Goal: Check status: Check status

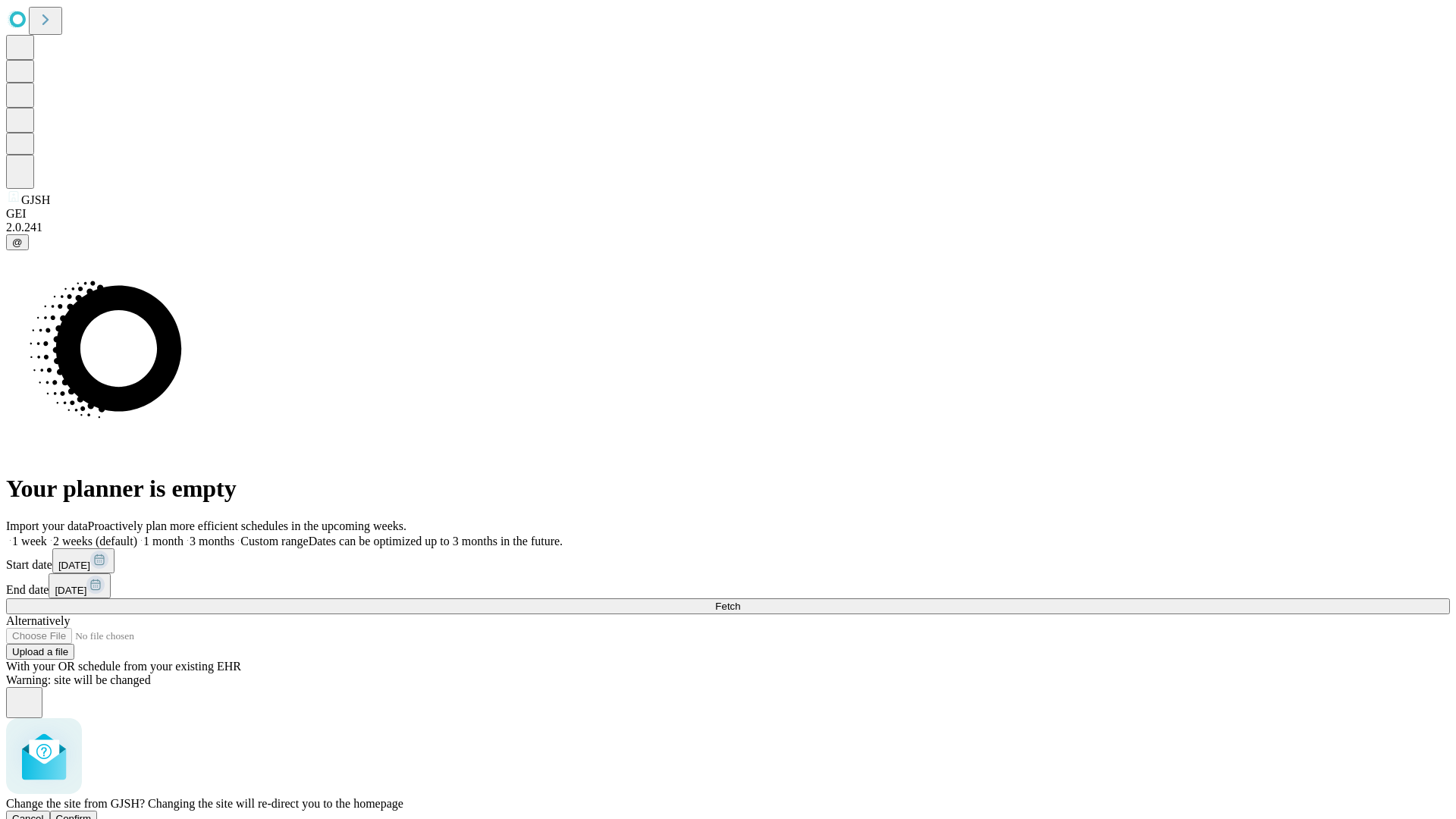
click at [92, 813] on span "Confirm" at bounding box center [74, 818] width 36 height 11
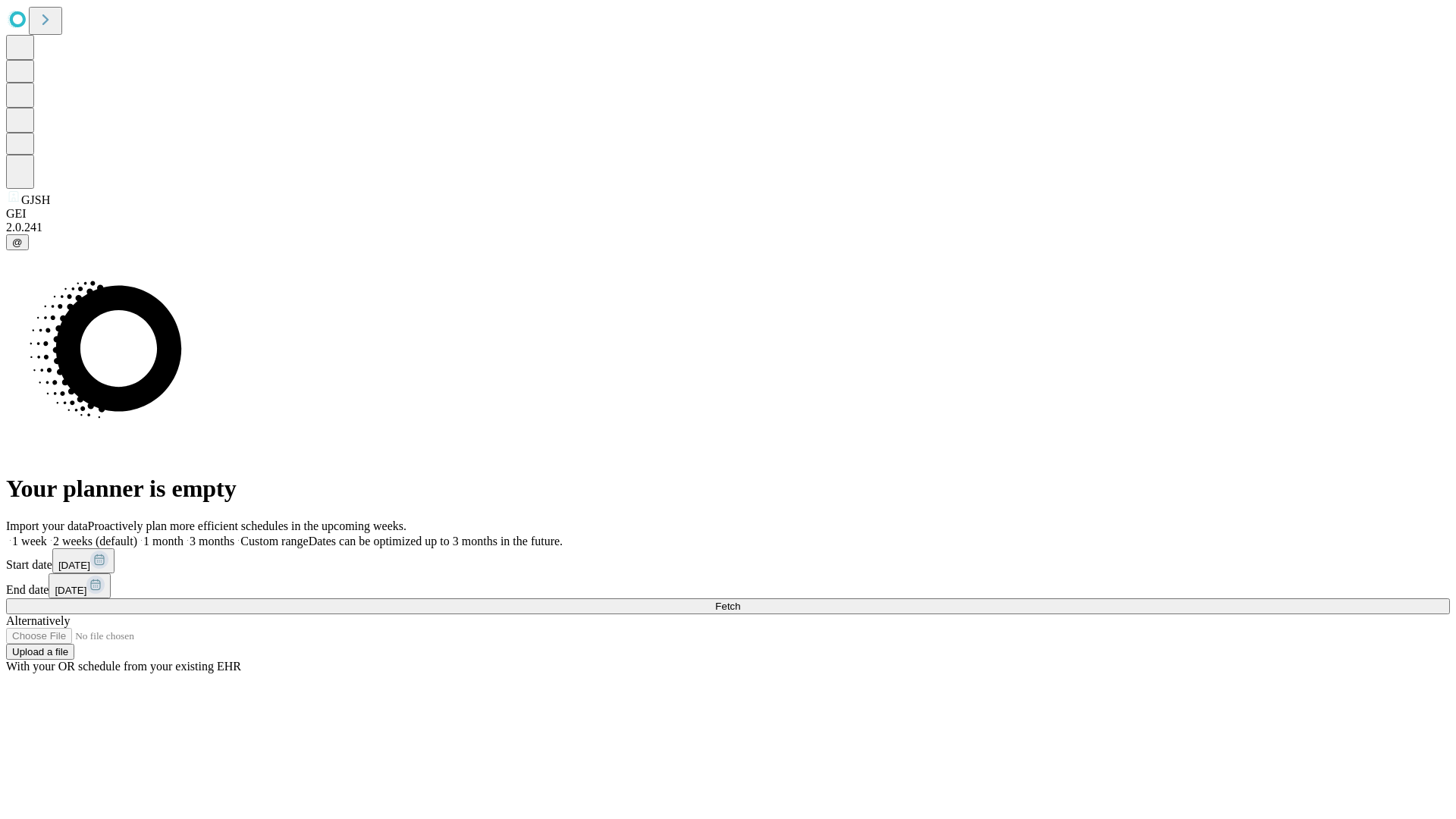
click at [47, 535] on label "1 week" at bounding box center [26, 541] width 41 height 13
click at [740, 601] on span "Fetch" at bounding box center [728, 606] width 25 height 11
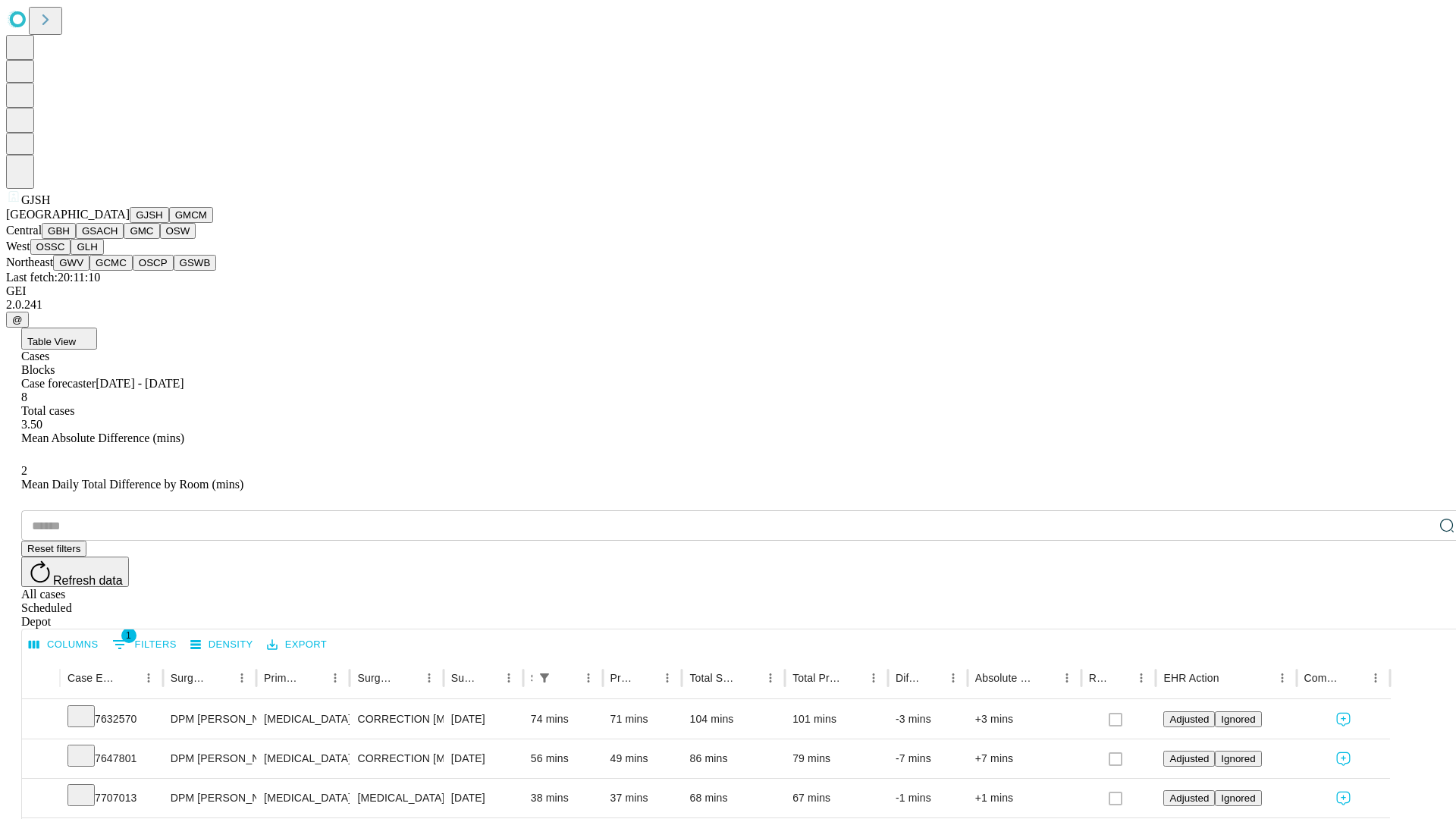
click at [169, 223] on button "GMCM" at bounding box center [191, 215] width 44 height 16
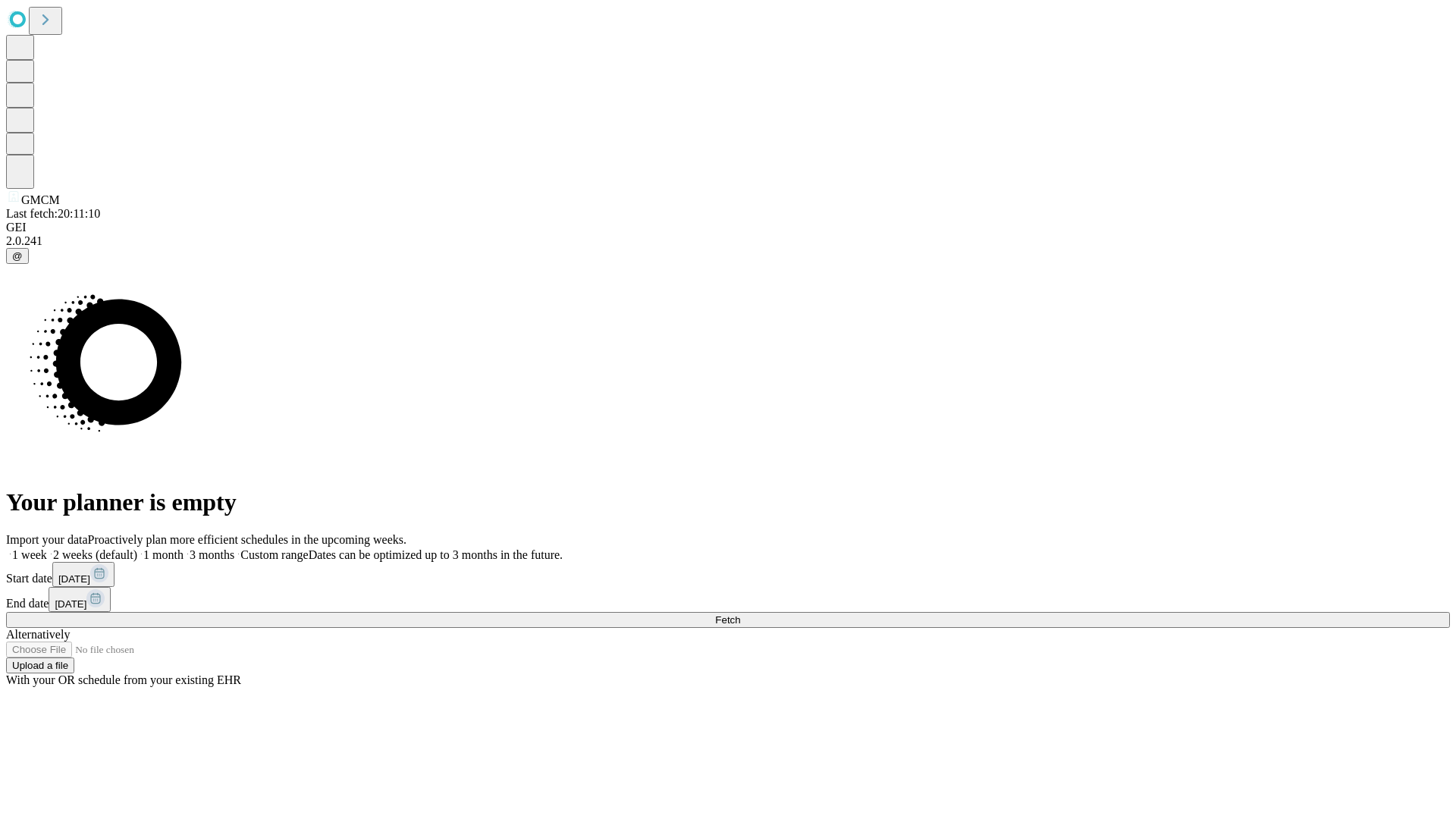
click at [47, 548] on label "1 week" at bounding box center [26, 554] width 41 height 13
click at [740, 614] on span "Fetch" at bounding box center [728, 619] width 25 height 11
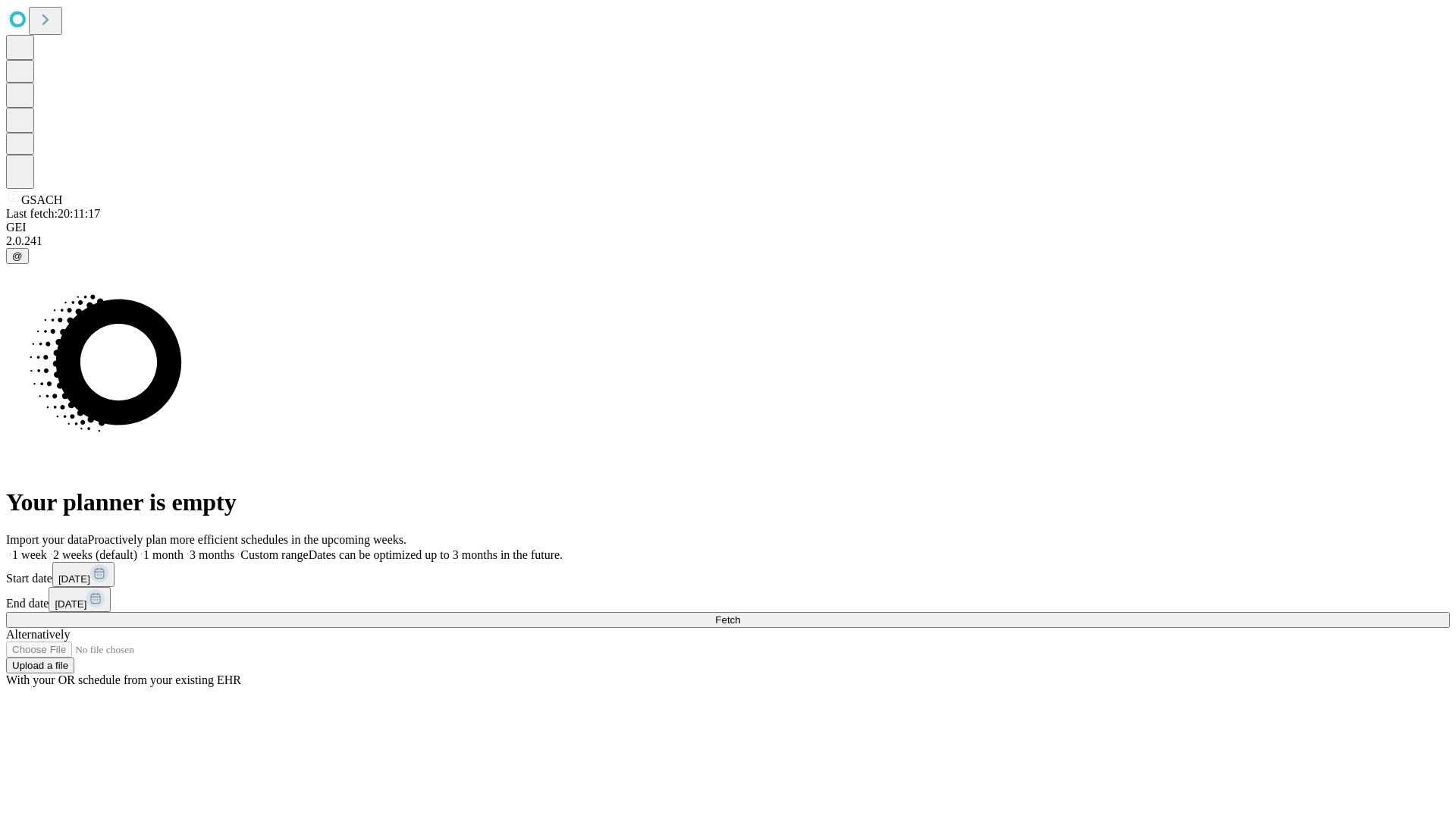
click at [740, 614] on span "Fetch" at bounding box center [728, 619] width 25 height 11
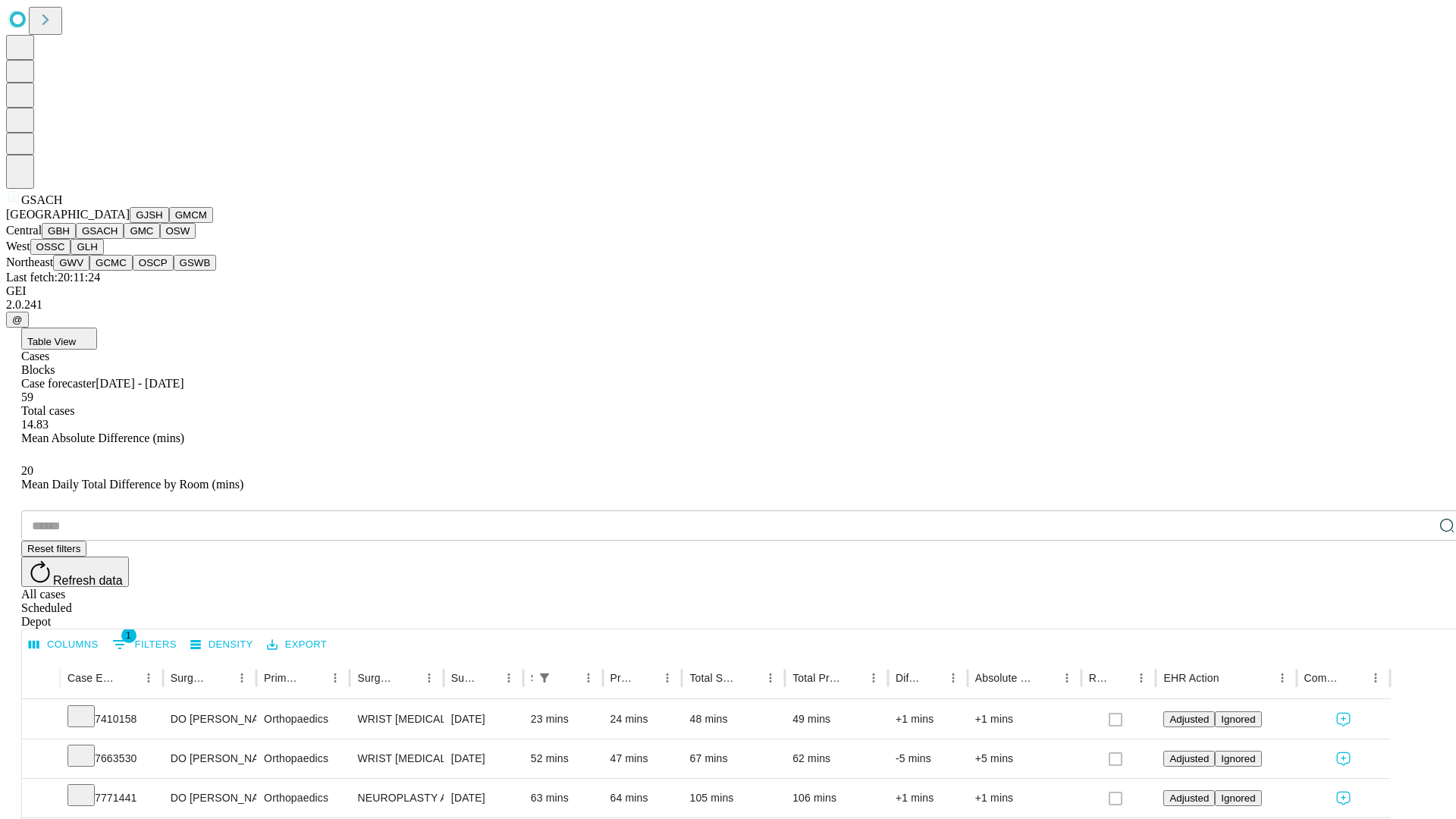
click at [123, 239] on button "GMC" at bounding box center [141, 231] width 36 height 16
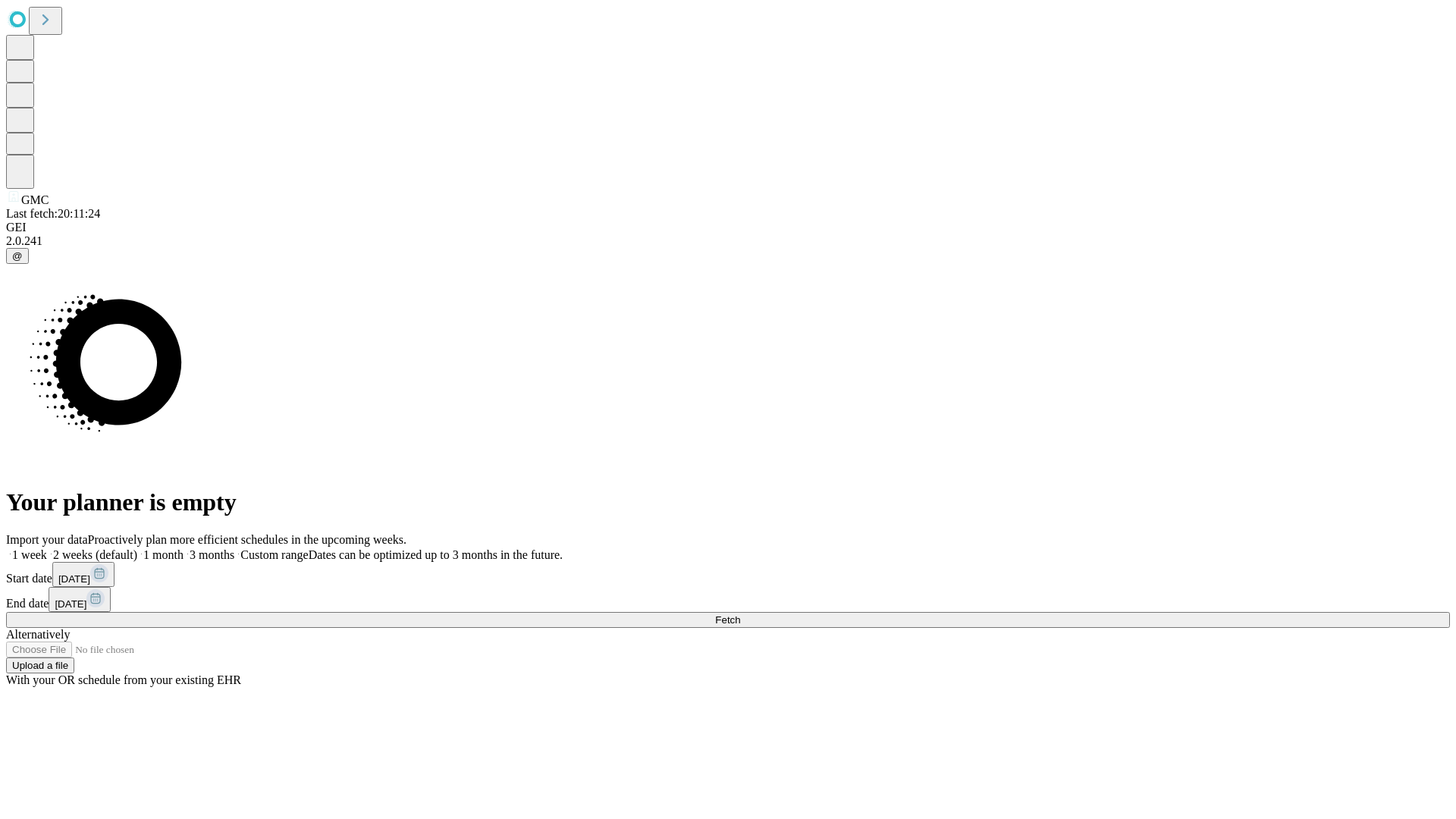
click at [47, 548] on label "1 week" at bounding box center [26, 554] width 41 height 13
click at [740, 614] on span "Fetch" at bounding box center [728, 619] width 25 height 11
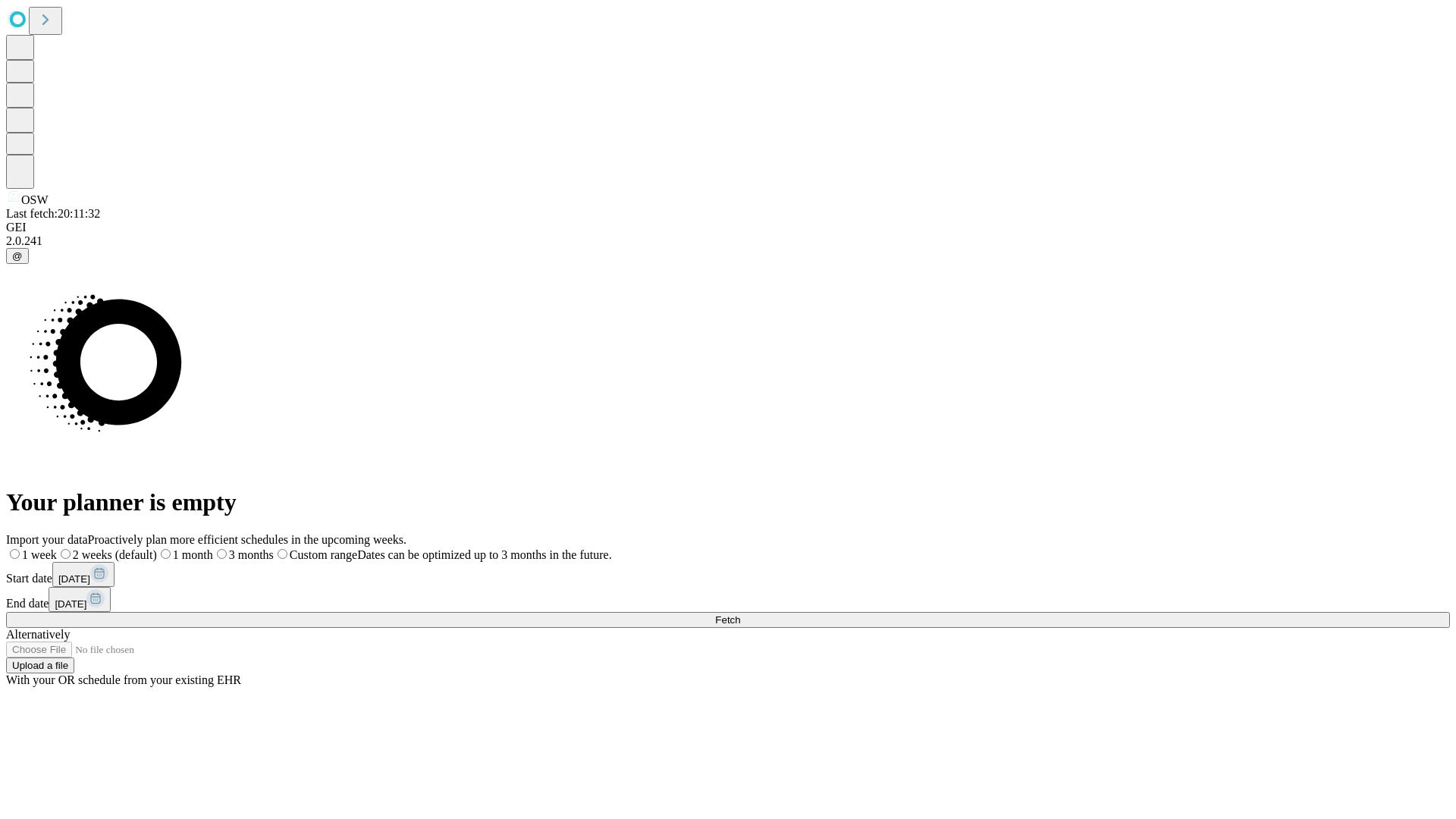
click at [740, 614] on span "Fetch" at bounding box center [728, 619] width 25 height 11
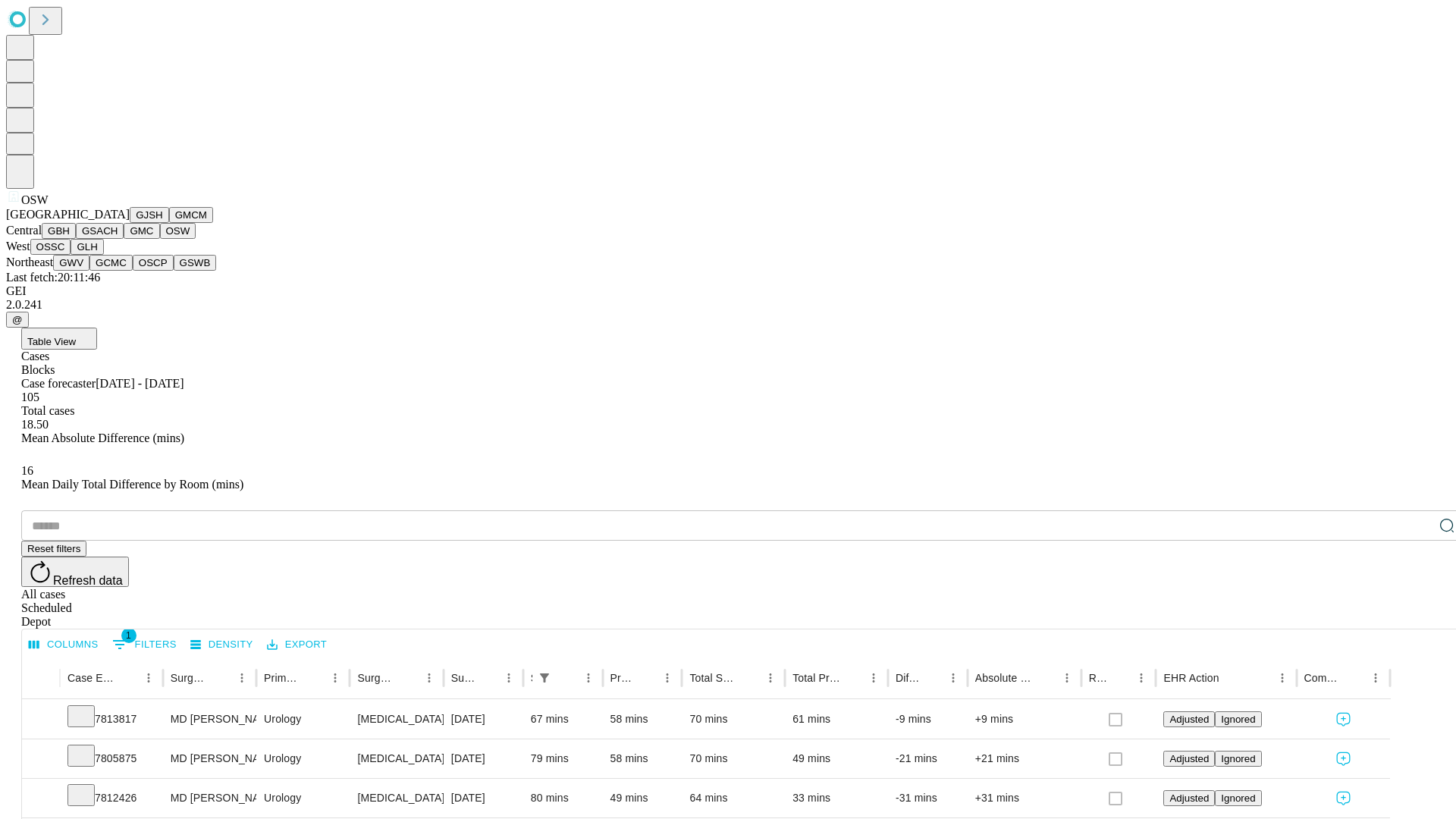
click at [71, 254] on button "OSSC" at bounding box center [50, 247] width 41 height 16
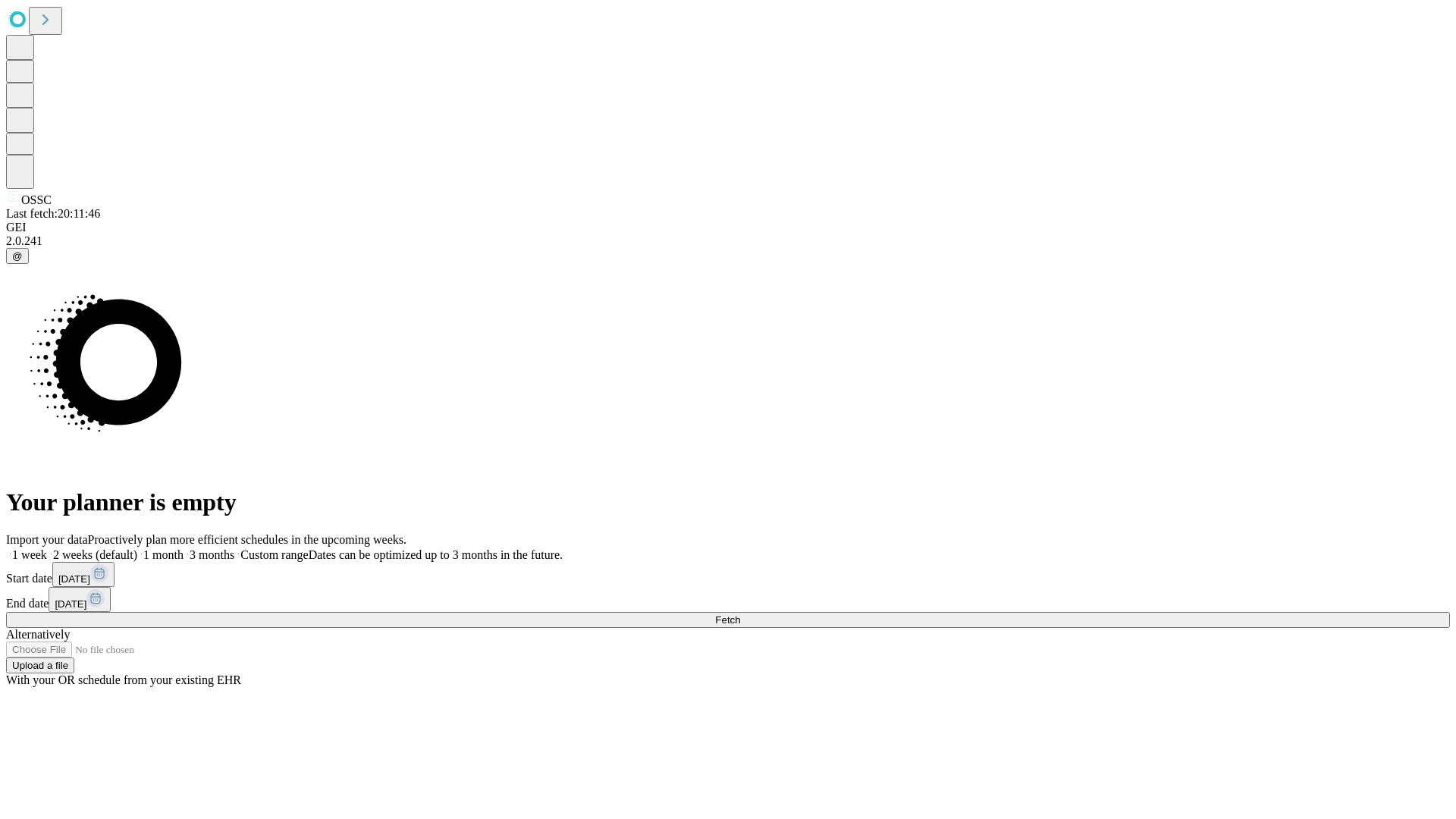
click at [47, 548] on label "1 week" at bounding box center [26, 554] width 41 height 13
click at [740, 614] on span "Fetch" at bounding box center [728, 619] width 25 height 11
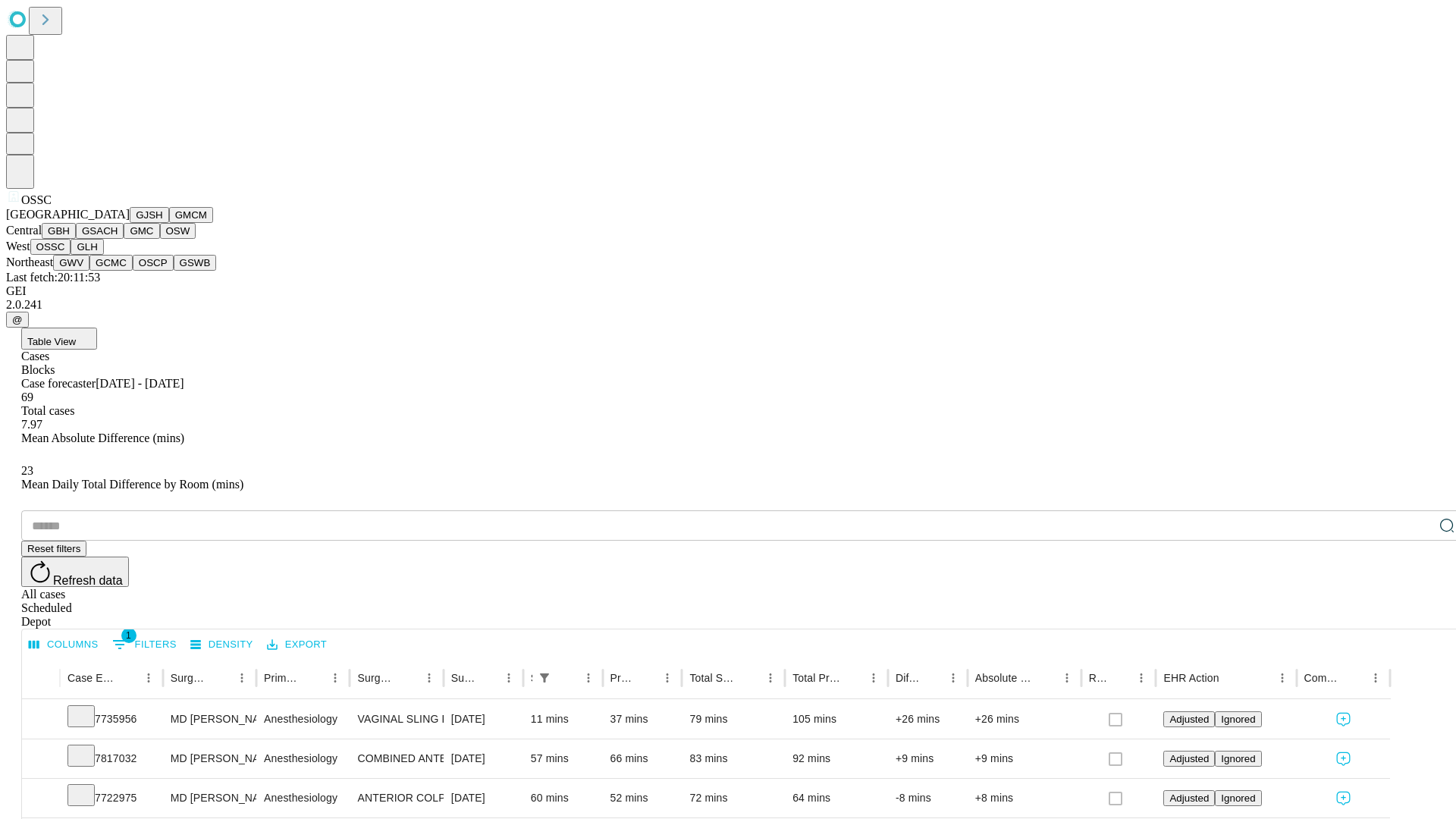
click at [103, 254] on button "GLH" at bounding box center [87, 247] width 33 height 16
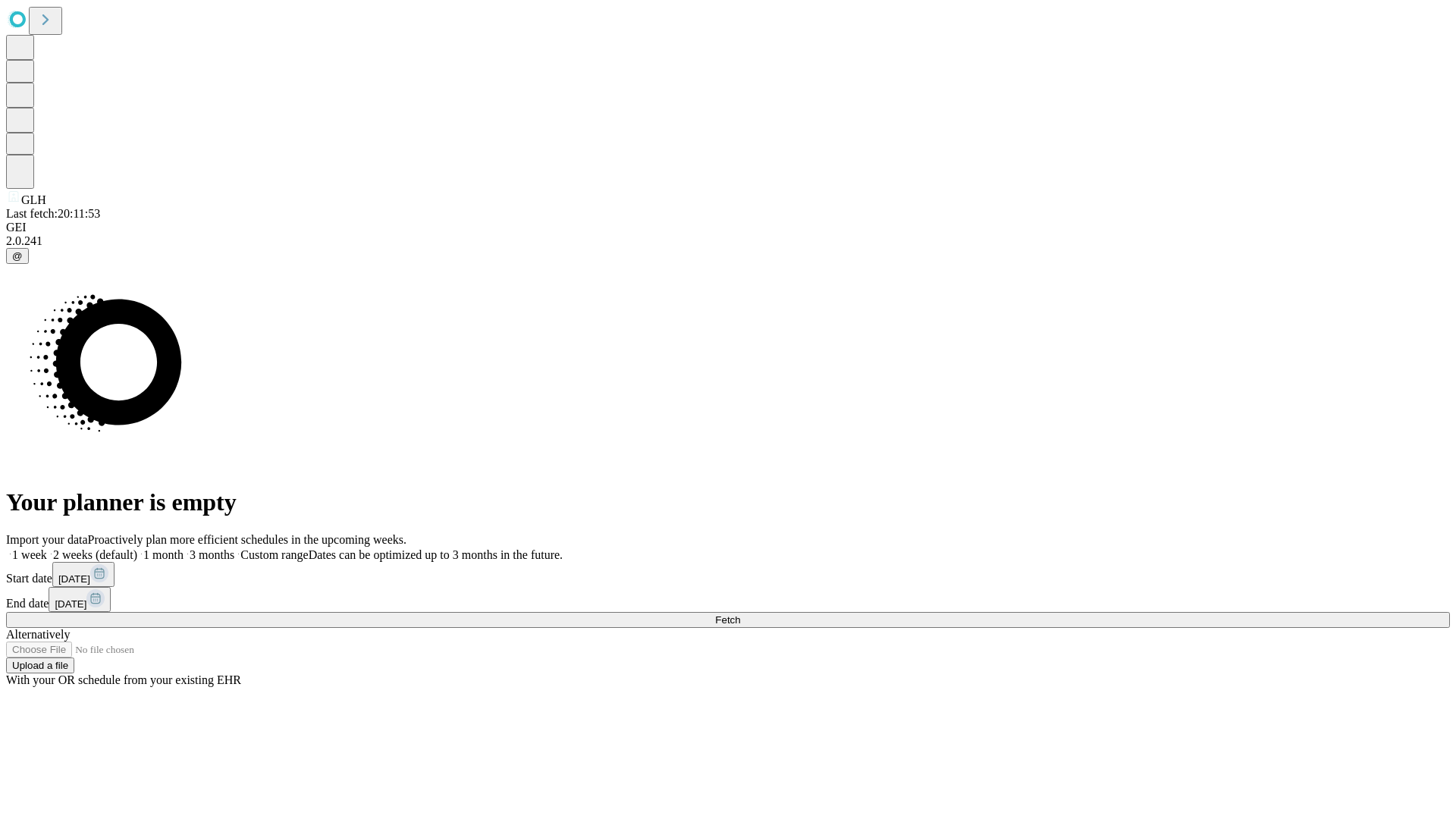
click at [47, 548] on label "1 week" at bounding box center [26, 554] width 41 height 13
click at [740, 614] on span "Fetch" at bounding box center [728, 619] width 25 height 11
click at [47, 548] on label "1 week" at bounding box center [26, 554] width 41 height 13
click at [740, 614] on span "Fetch" at bounding box center [728, 619] width 25 height 11
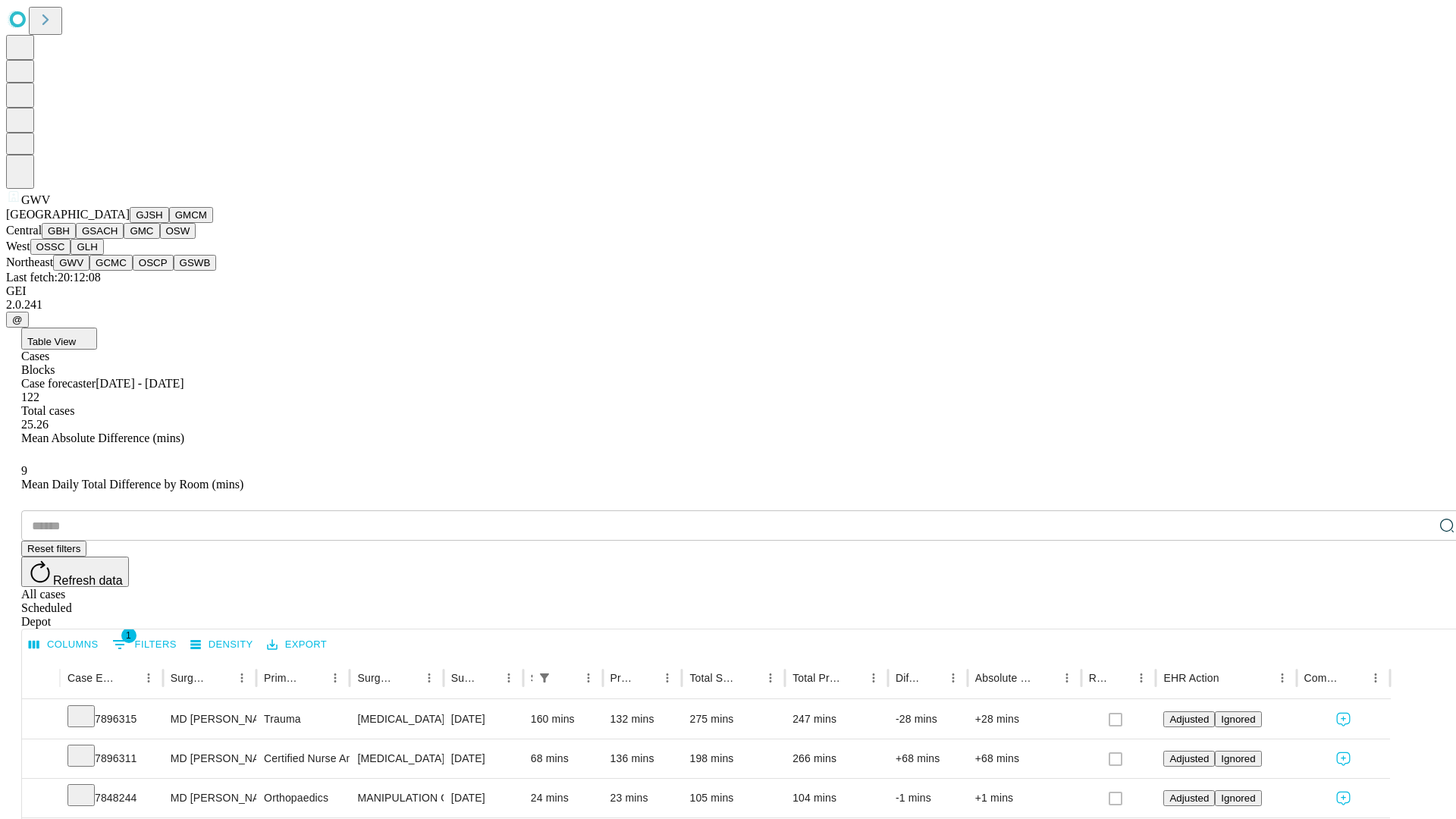
click at [117, 271] on button "GCMC" at bounding box center [111, 262] width 43 height 16
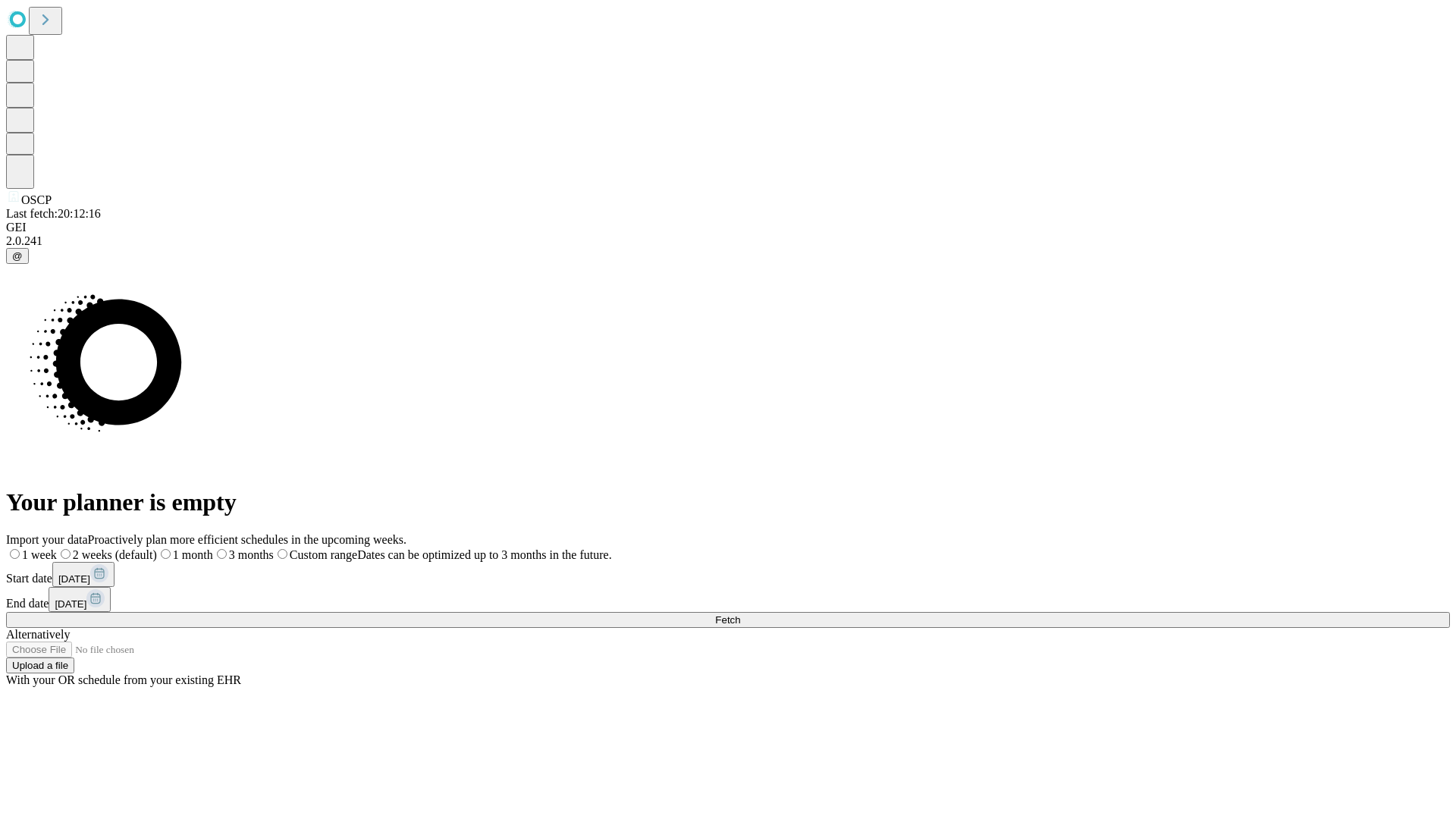
click at [740, 614] on span "Fetch" at bounding box center [728, 619] width 25 height 11
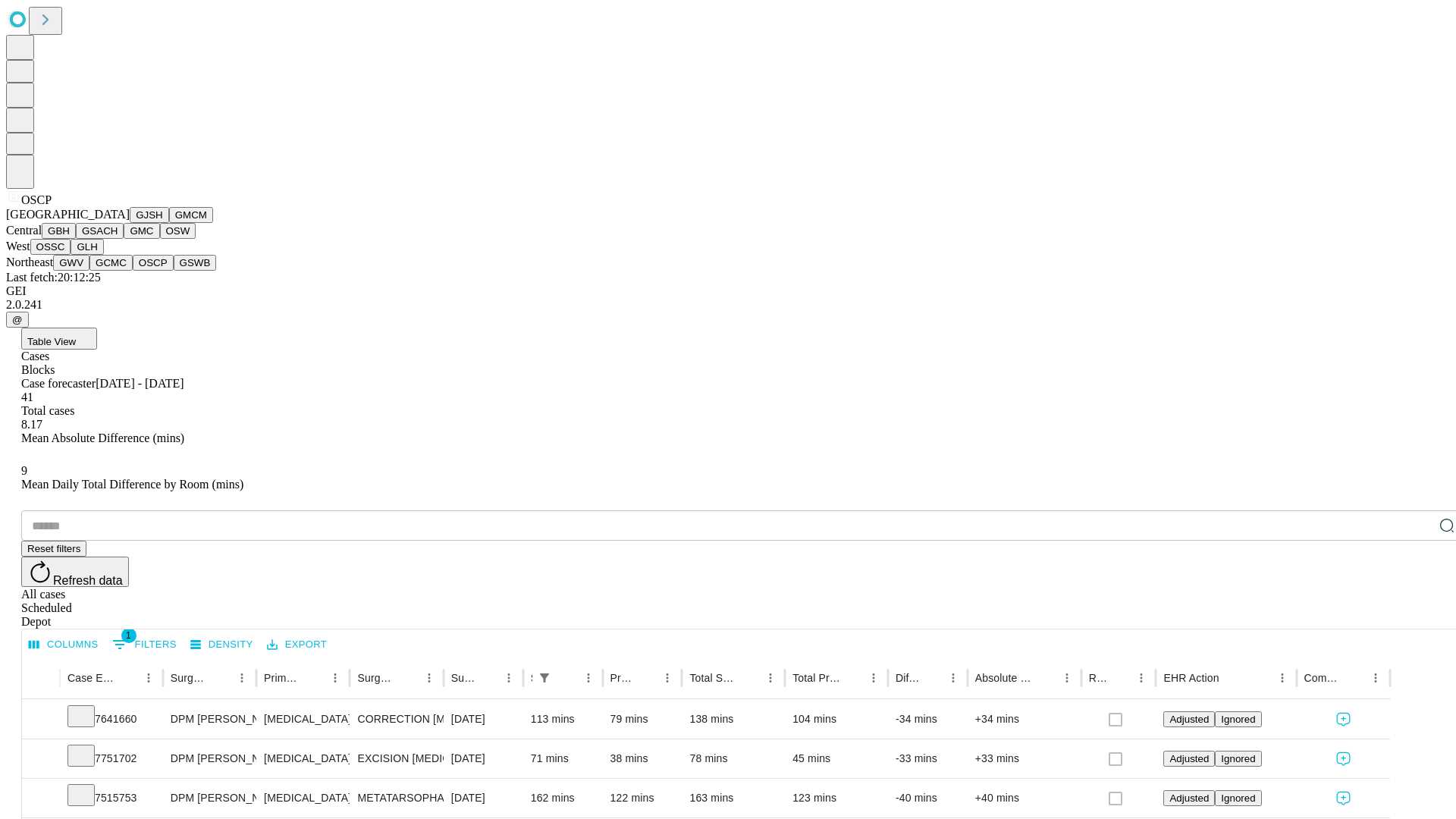
click at [174, 271] on button "GSWB" at bounding box center [195, 262] width 43 height 16
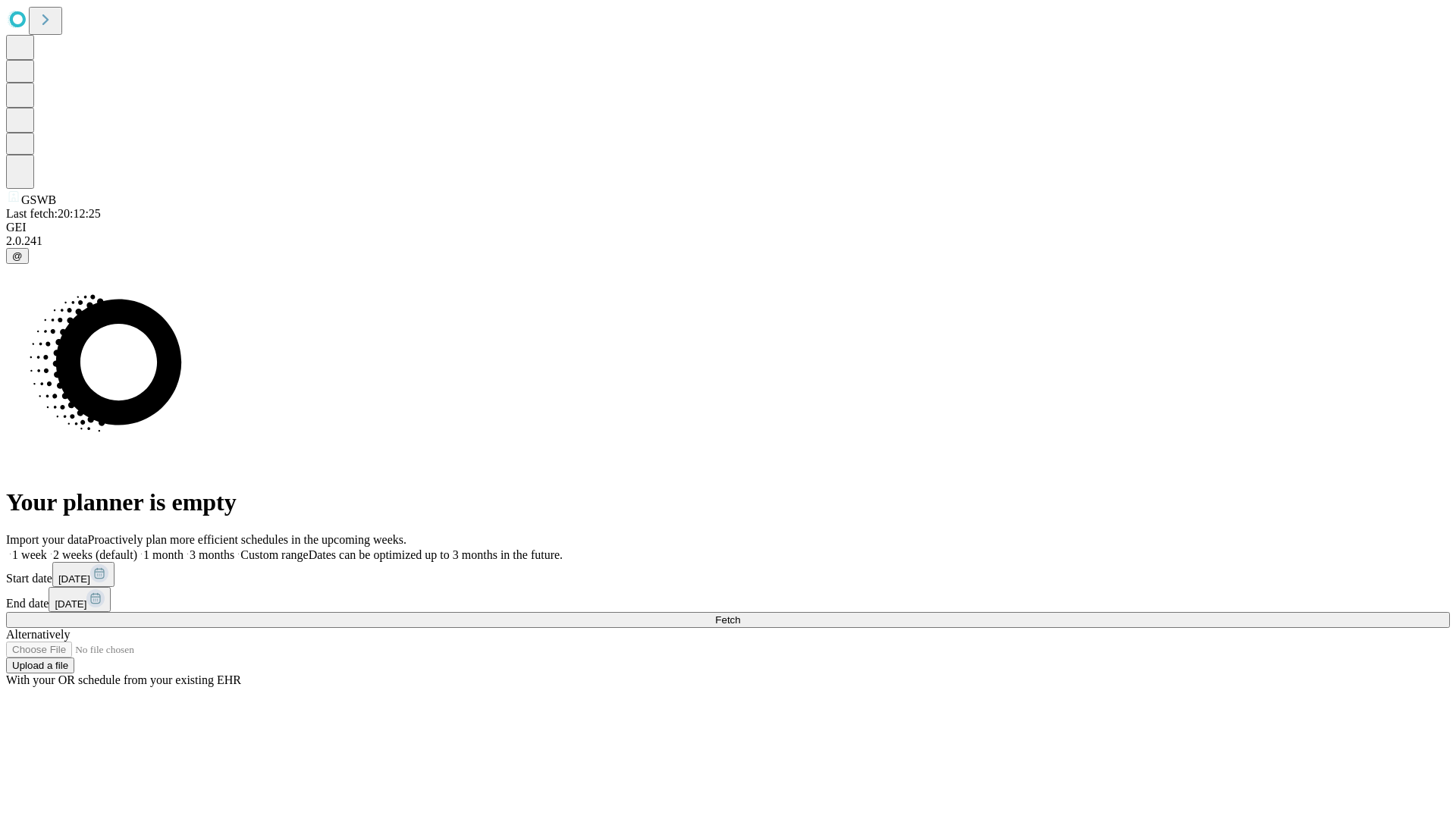
click at [47, 548] on label "1 week" at bounding box center [26, 554] width 41 height 13
click at [740, 614] on span "Fetch" at bounding box center [728, 619] width 25 height 11
